Goal: Complete application form: Complete application form

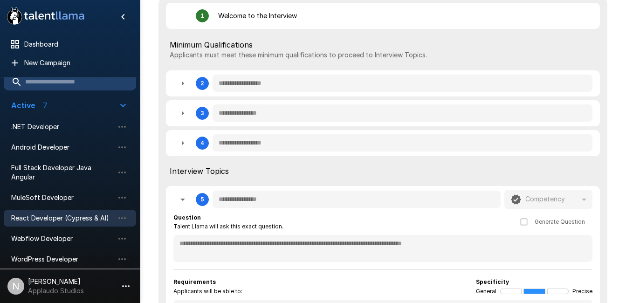
scroll to position [9, 0]
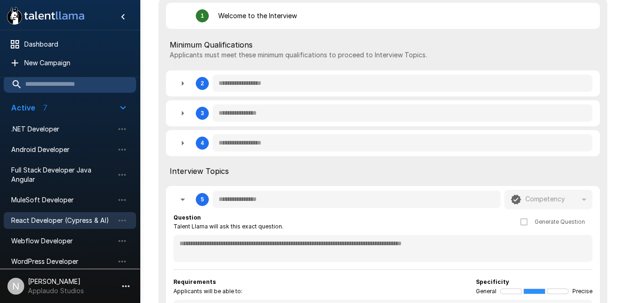
click at [22, 156] on div "Android Developer" at bounding box center [70, 149] width 132 height 17
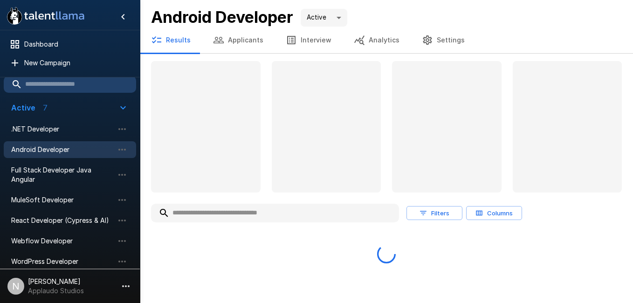
click at [293, 45] on icon "button" at bounding box center [291, 39] width 11 height 11
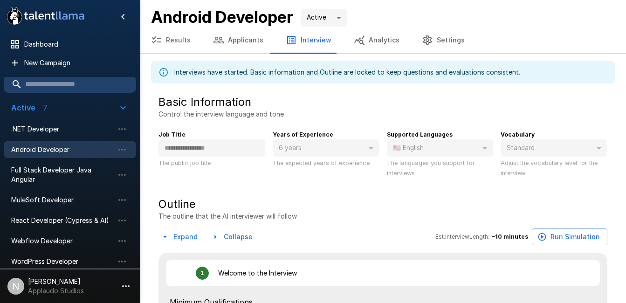
type textarea "*"
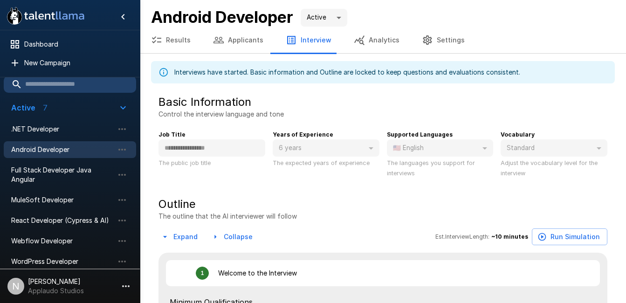
type textarea "*"
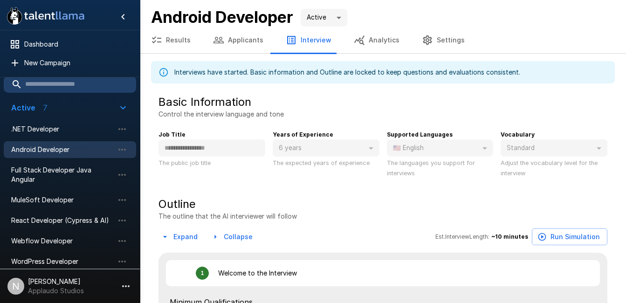
type textarea "*"
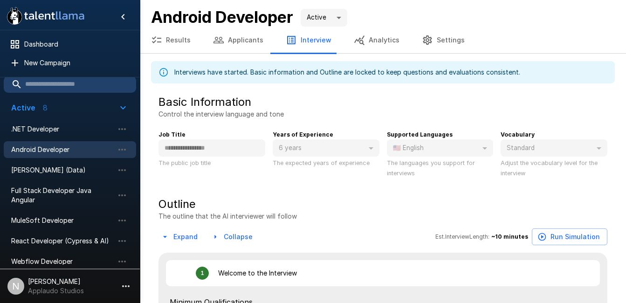
type textarea "*"
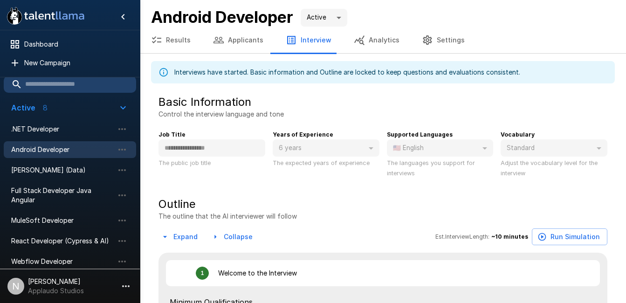
type textarea "*"
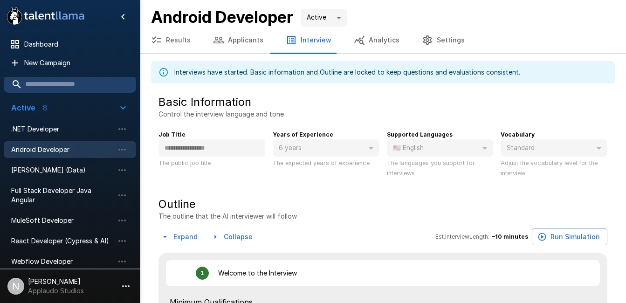
type textarea "*"
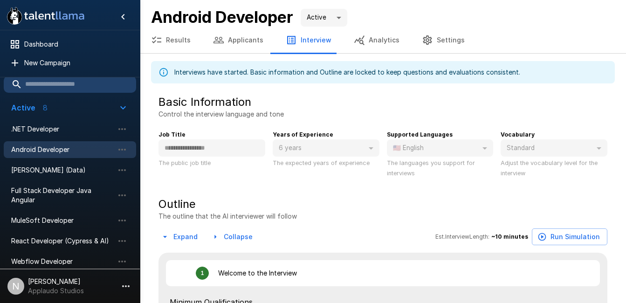
type textarea "*"
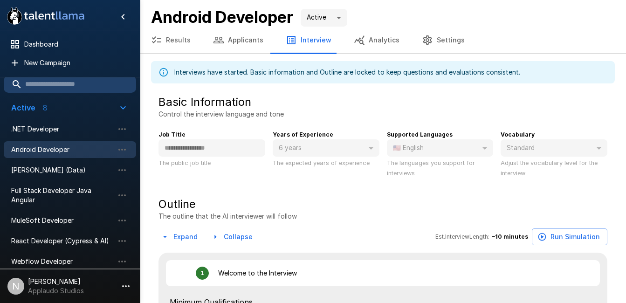
type textarea "*"
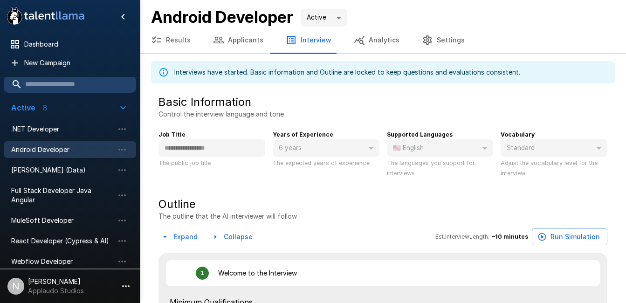
type textarea "*"
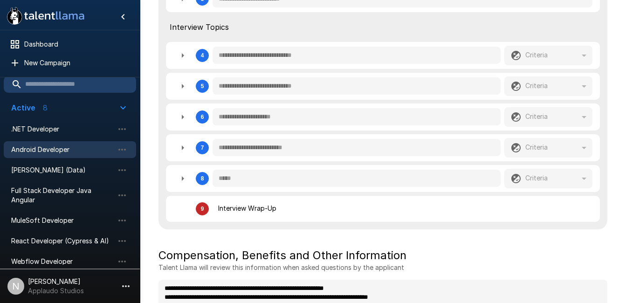
scroll to position [372, 0]
click at [180, 57] on icon "button" at bounding box center [182, 54] width 11 height 11
type textarea "*"
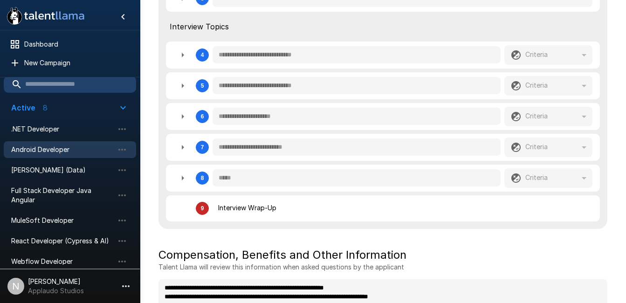
type textarea "*"
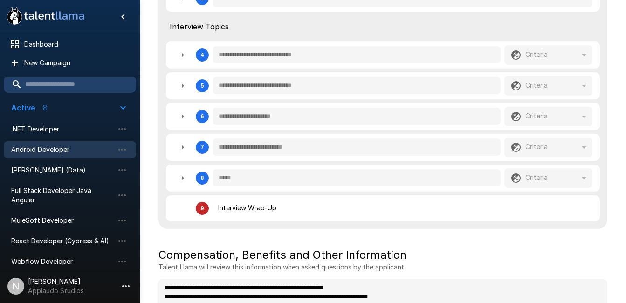
type textarea "*"
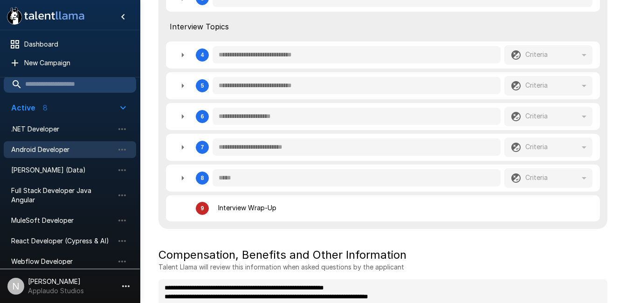
type textarea "*"
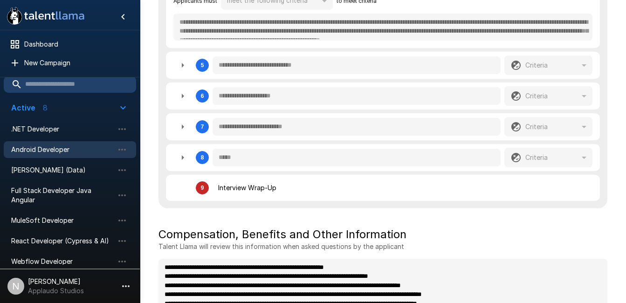
scroll to position [573, 0]
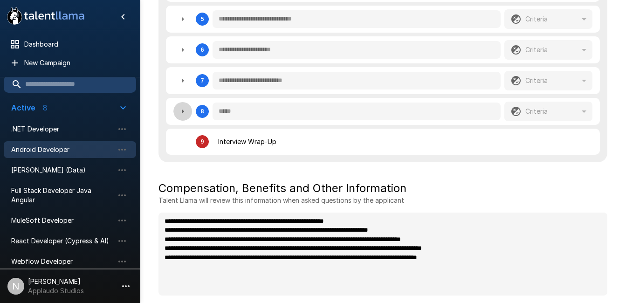
click at [182, 109] on icon "button" at bounding box center [183, 111] width 2 height 5
type textarea "*"
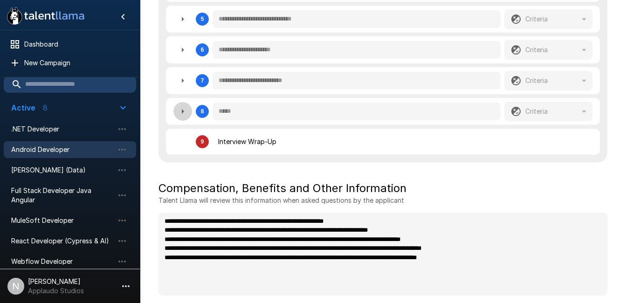
type textarea "*"
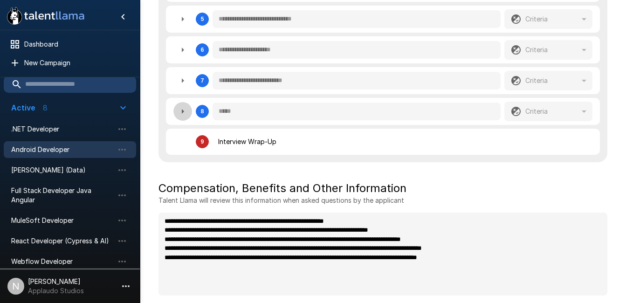
type textarea "*"
